Goal: Task Accomplishment & Management: Use online tool/utility

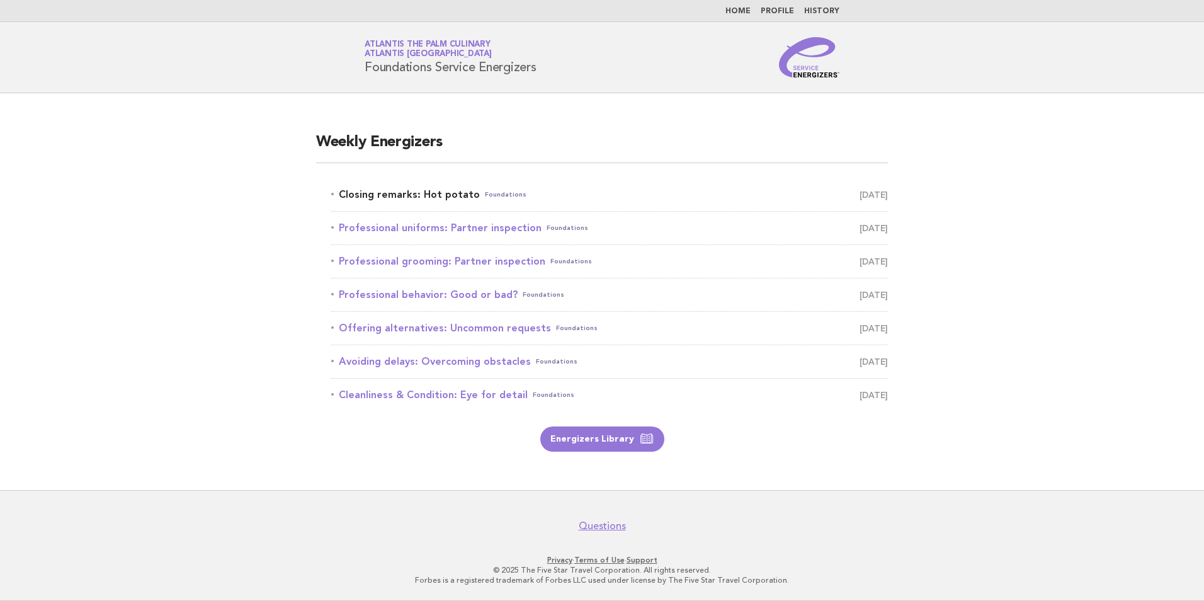
drag, startPoint x: 0, startPoint y: 0, endPoint x: 417, endPoint y: 195, distance: 460.1
click at [417, 195] on link "Closing remarks: Hot potato Foundations [DATE]" at bounding box center [609, 195] width 556 height 18
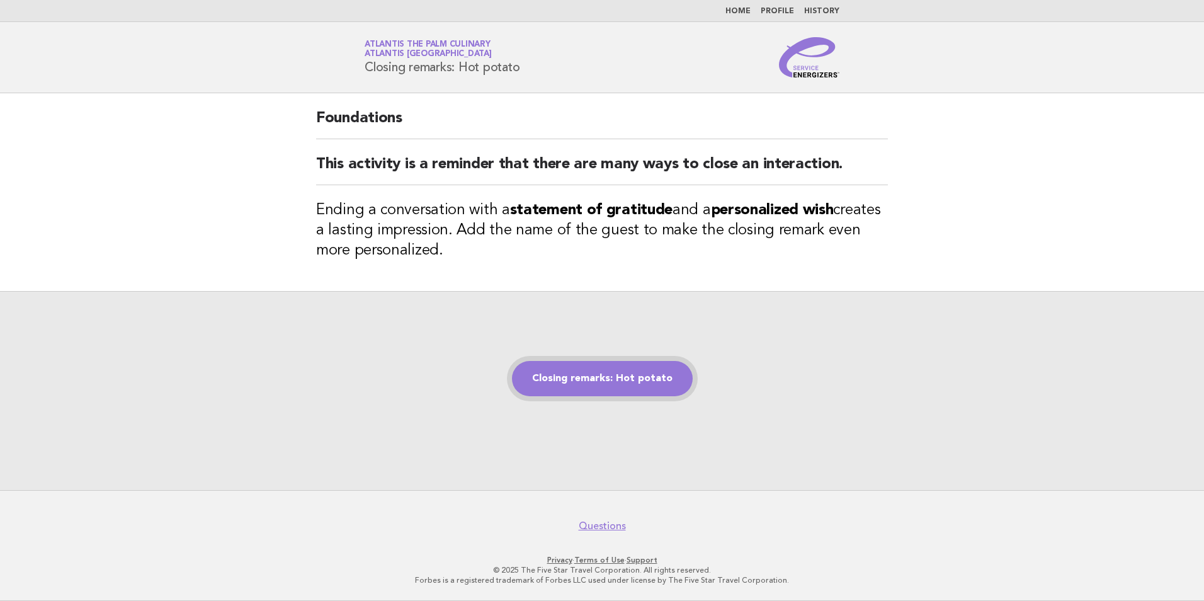
click at [659, 378] on link "Closing remarks: Hot potato" at bounding box center [602, 378] width 181 height 35
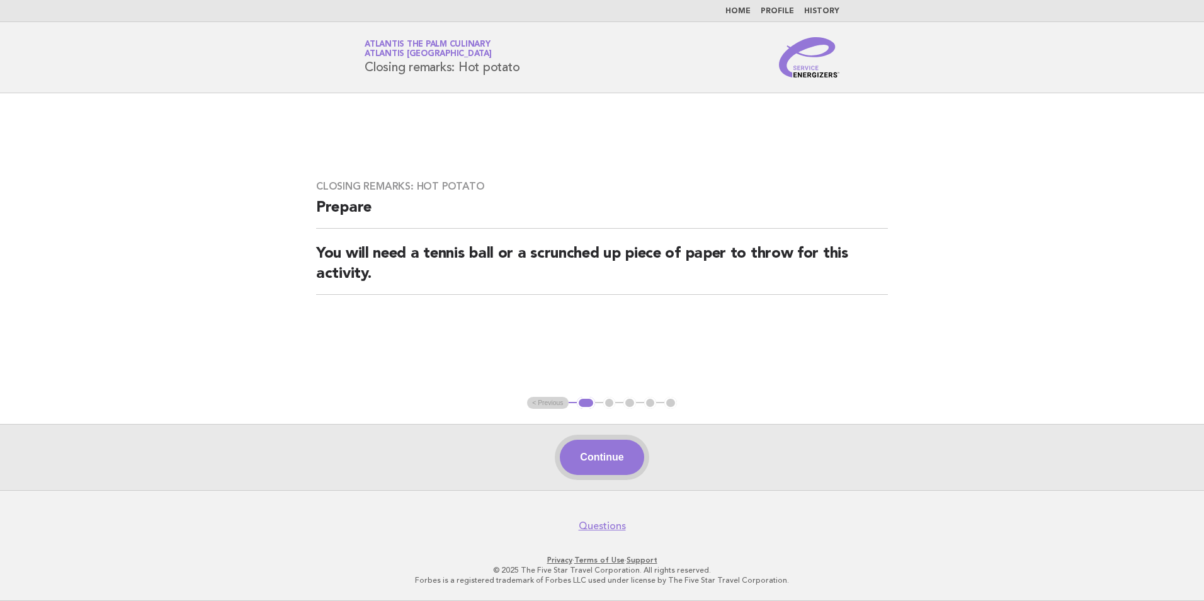
click at [604, 466] on button "Continue" at bounding box center [602, 456] width 84 height 35
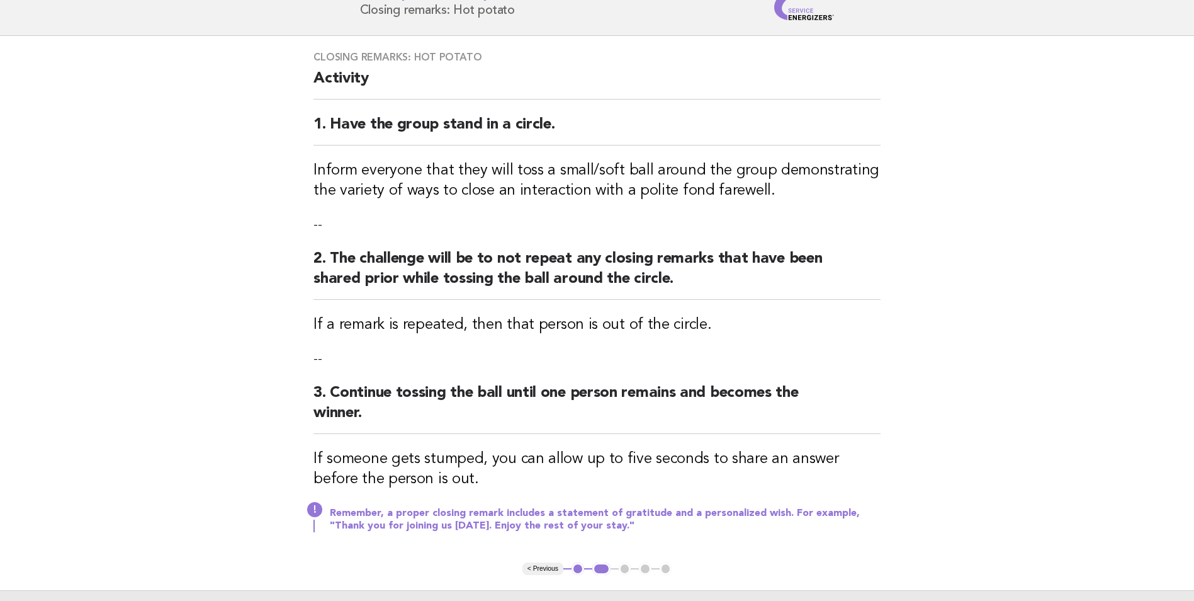
scroll to position [126, 0]
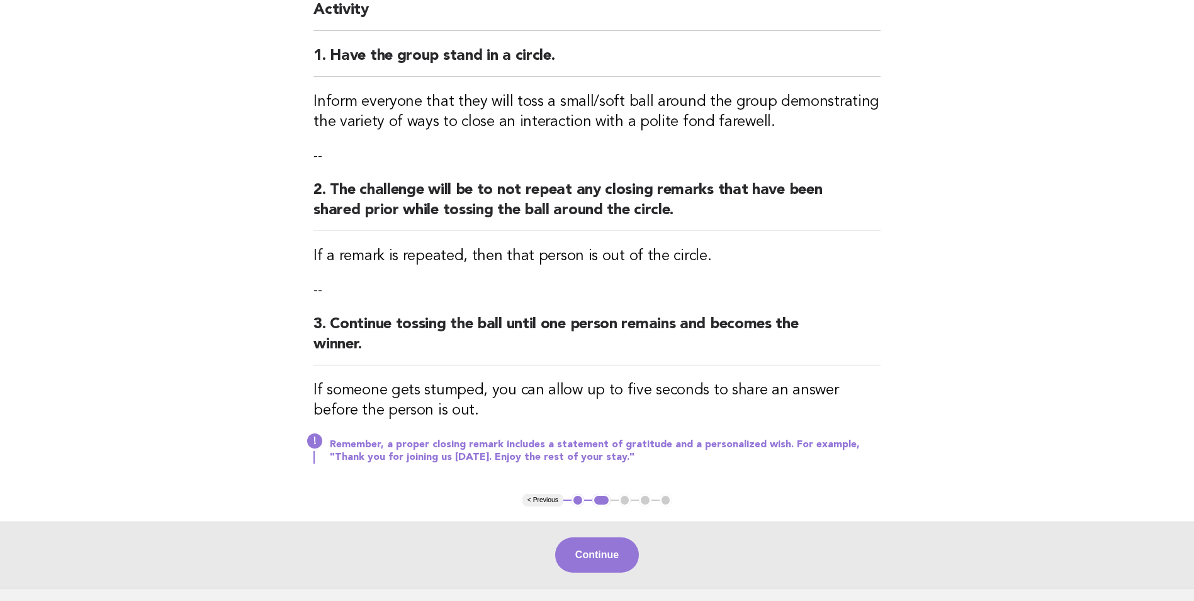
click at [592, 531] on div "Continue" at bounding box center [597, 554] width 1194 height 66
click at [589, 551] on button "Continue" at bounding box center [597, 554] width 84 height 35
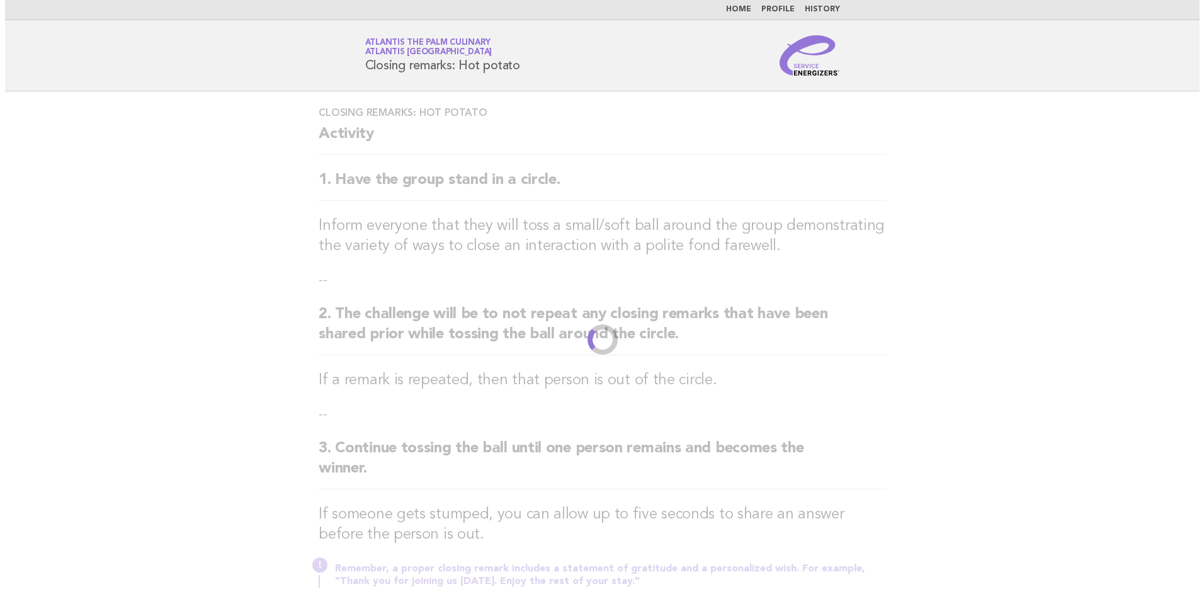
scroll to position [0, 0]
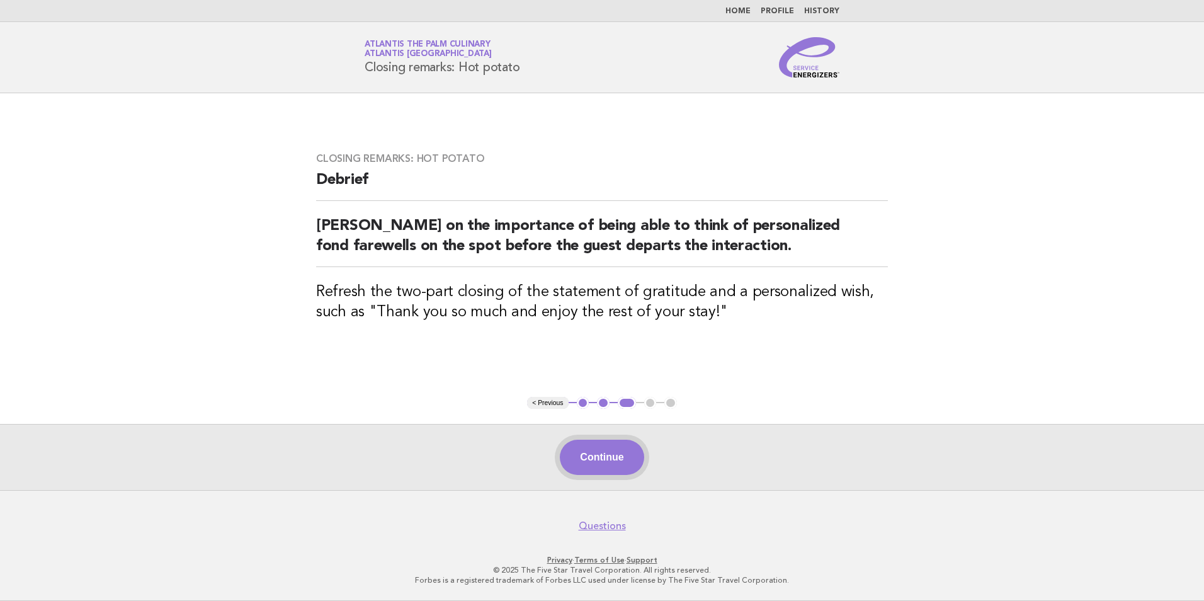
click at [588, 450] on button "Continue" at bounding box center [602, 456] width 84 height 35
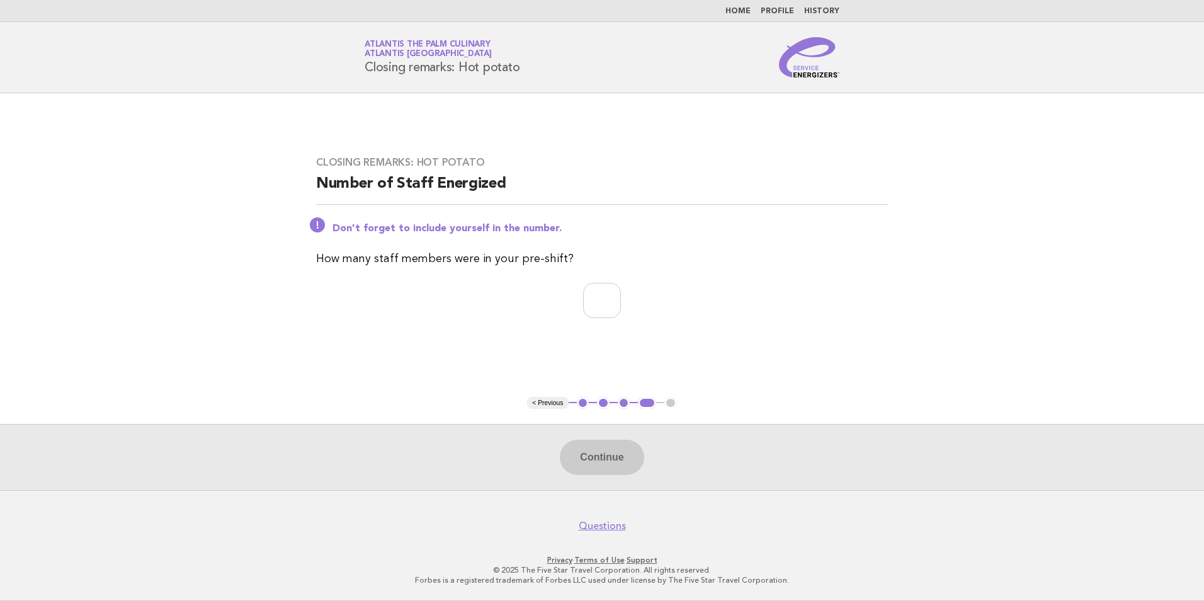
click at [587, 275] on div "Closing remarks: Hot potato Number of Staff Energized Don't forget to include y…" at bounding box center [602, 244] width 602 height 207
click at [583, 302] on input "number" at bounding box center [602, 300] width 38 height 35
type input "**"
click at [585, 461] on button "Continue" at bounding box center [602, 456] width 84 height 35
